Goal: Task Accomplishment & Management: Manage account settings

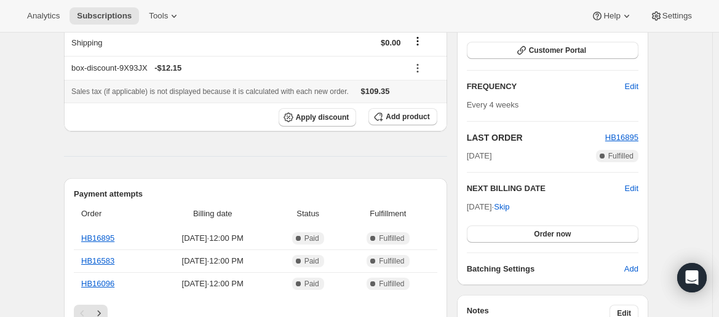
scroll to position [180, 0]
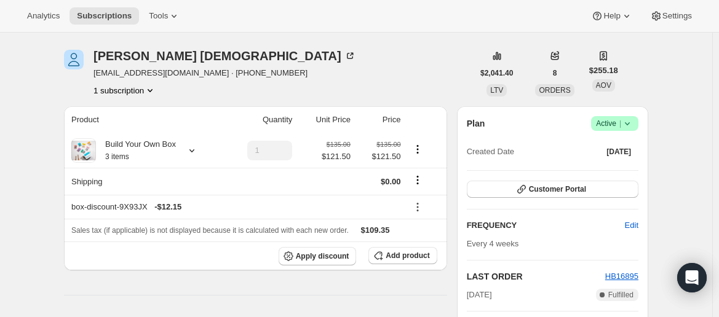
scroll to position [0, 0]
